Goal: Navigation & Orientation: Find specific page/section

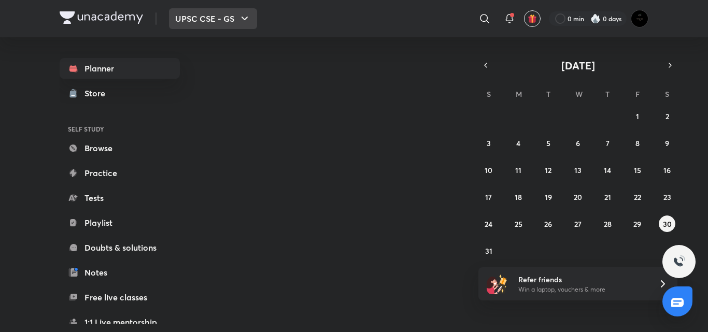
click at [224, 21] on button "UPSC CSE - GS" at bounding box center [213, 18] width 88 height 21
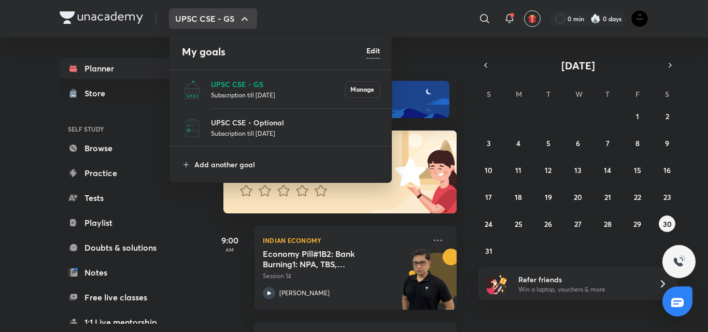
click at [226, 21] on div at bounding box center [354, 166] width 708 height 332
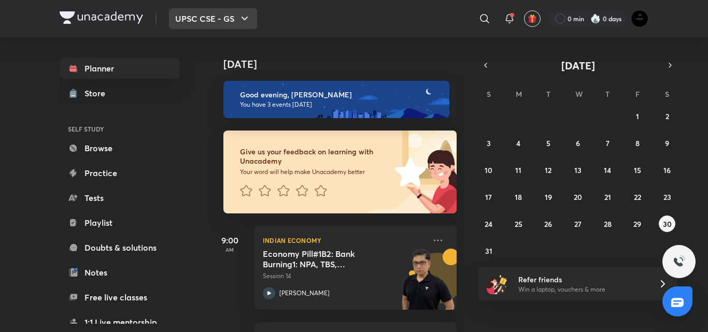
click at [174, 22] on button "UPSC CSE - GS" at bounding box center [213, 18] width 88 height 21
